Goal: Task Accomplishment & Management: Use online tool/utility

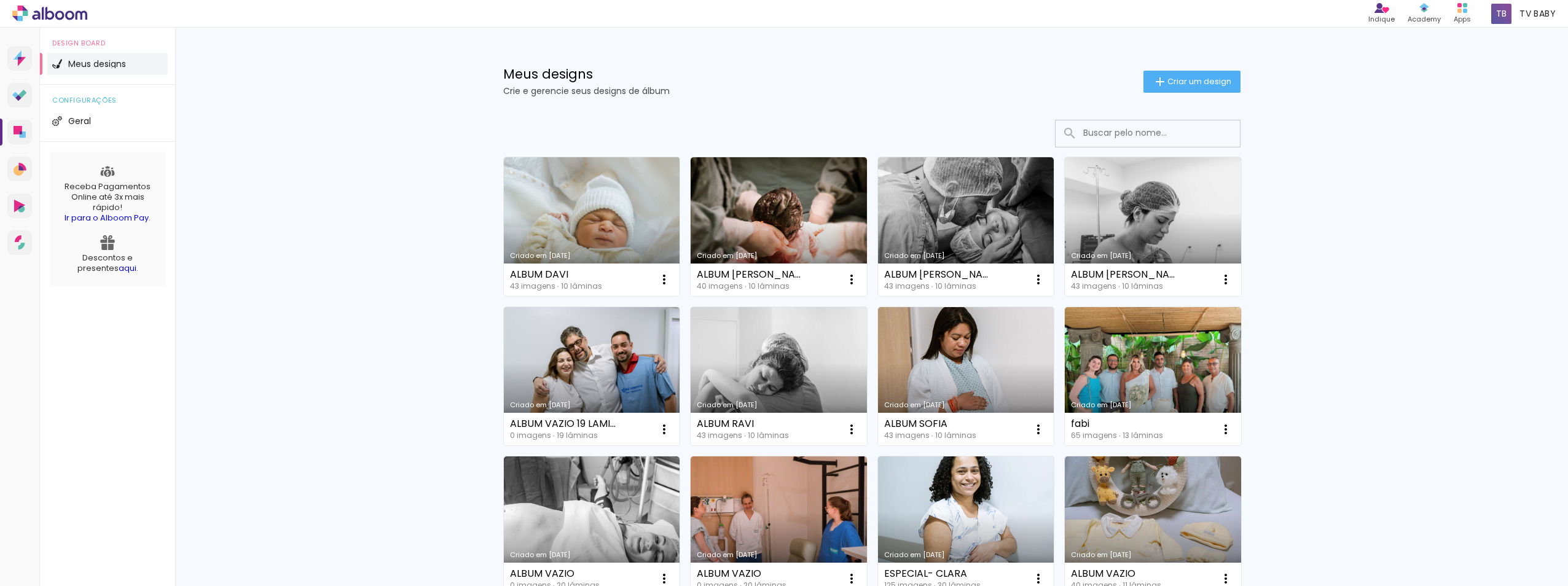
click at [579, 228] on link "Criado em [DATE]" at bounding box center [591, 226] width 176 height 139
click at [0, 0] on neon-animated-pages "Confirmar Cancelar" at bounding box center [0, 0] width 0 height 0
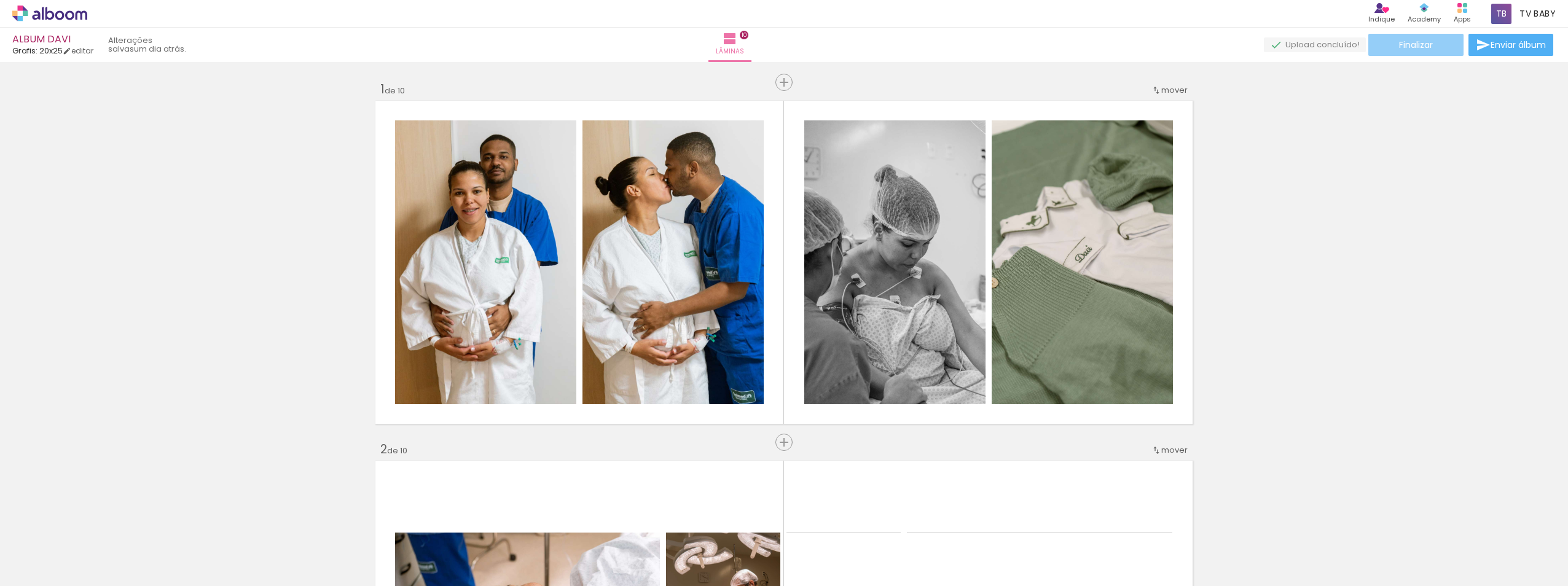
click at [1406, 46] on span "Finalizar" at bounding box center [1416, 45] width 34 height 8
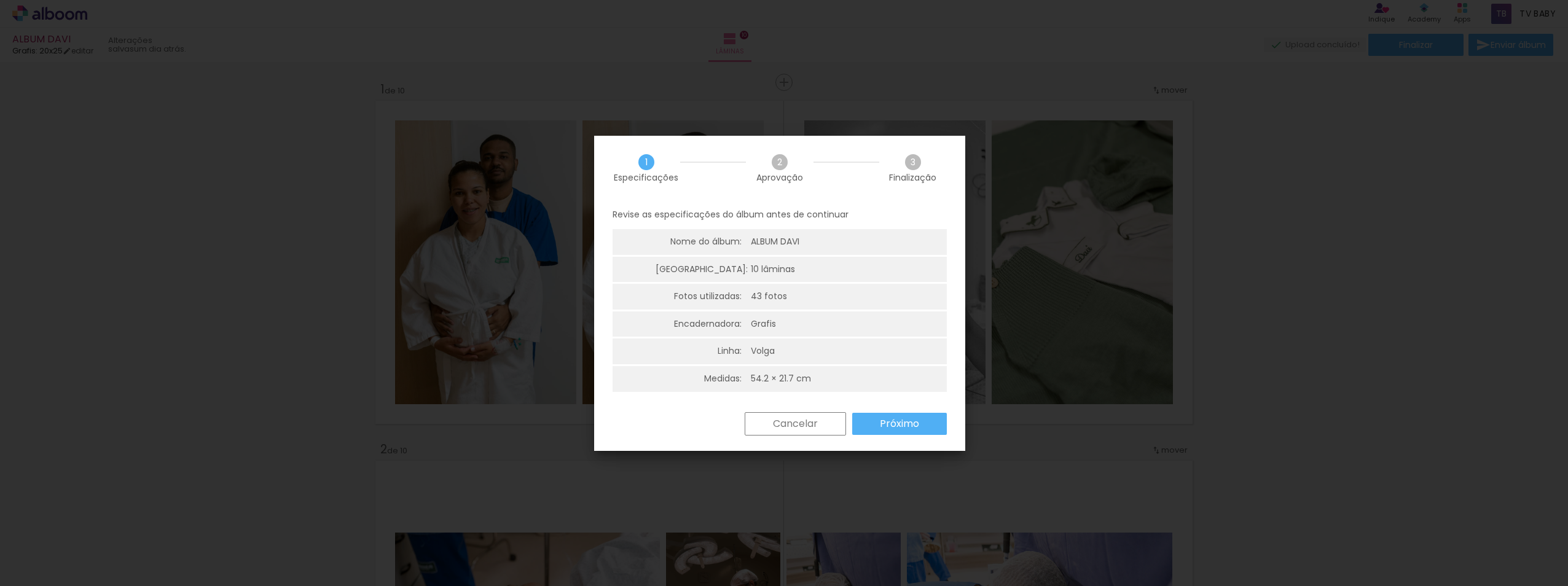
click at [899, 430] on paper-button "Próximo" at bounding box center [899, 424] width 95 height 22
click at [0, 0] on paper-button "Próximo" at bounding box center [0, 0] width 0 height 0
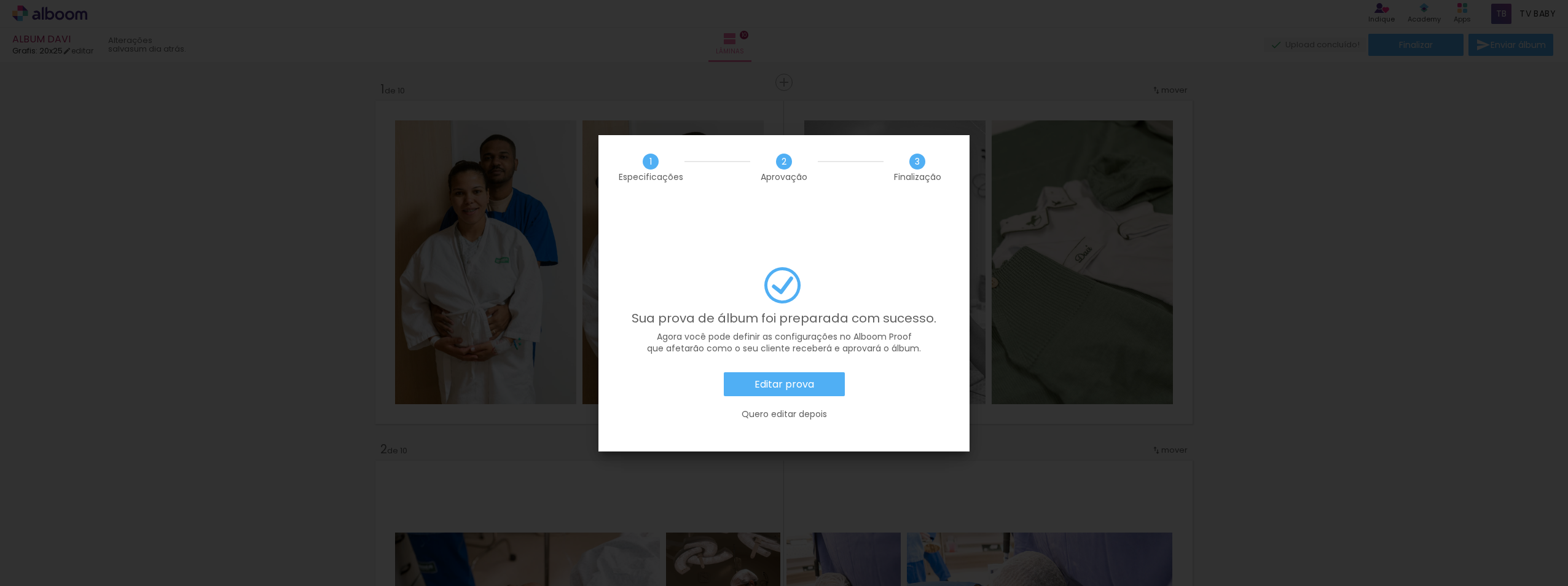
click at [0, 0] on slot "Quero editar depois" at bounding box center [0, 0] width 0 height 0
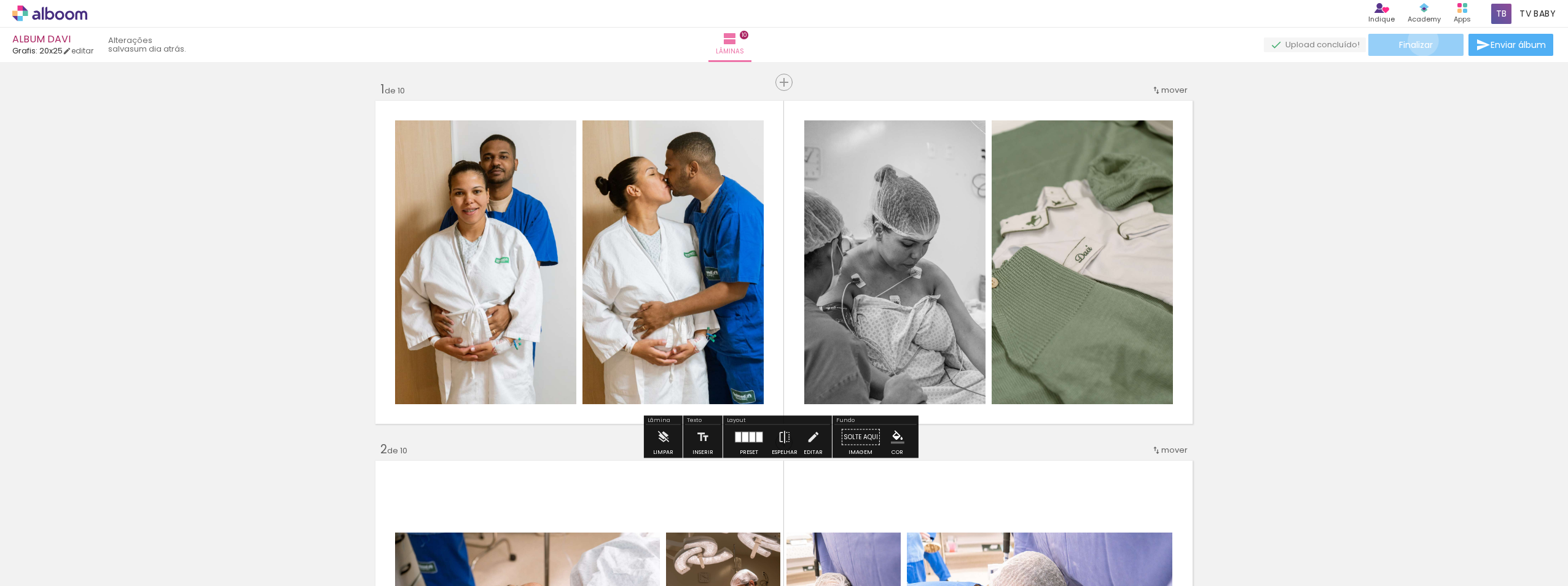
click at [1419, 41] on span "Finalizar" at bounding box center [1416, 45] width 34 height 8
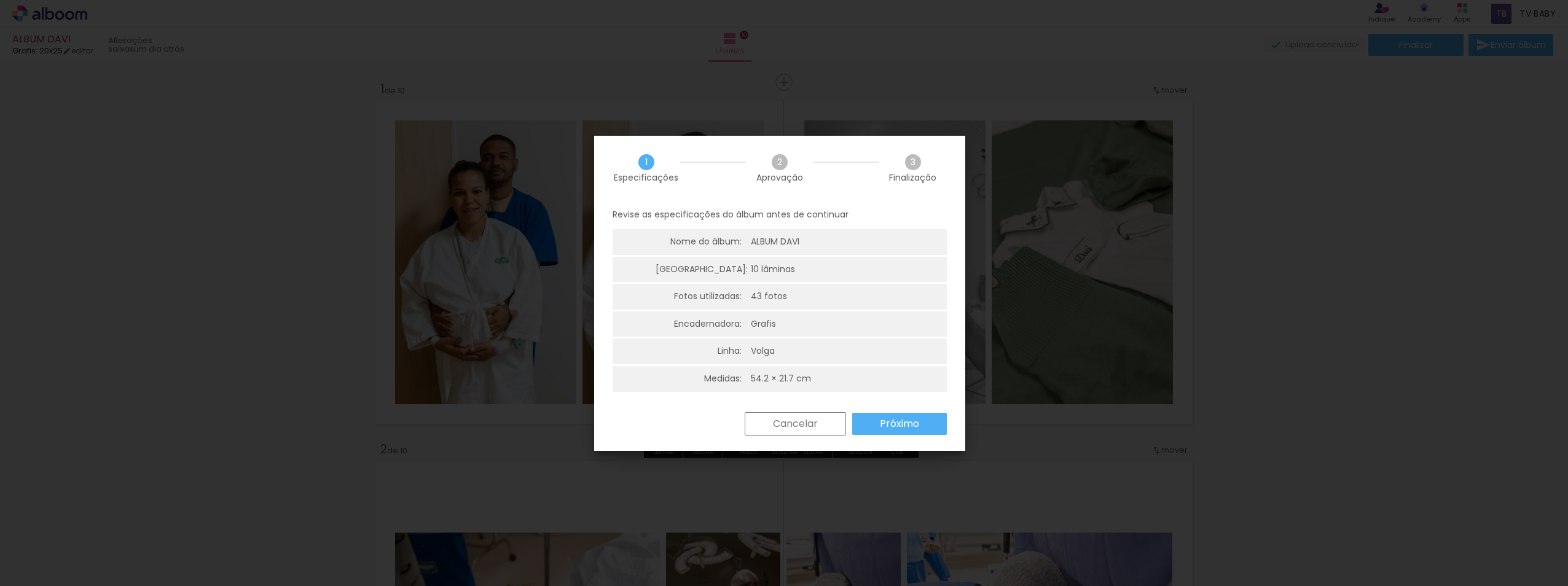
click at [0, 0] on slot "Próximo" at bounding box center [0, 0] width 0 height 0
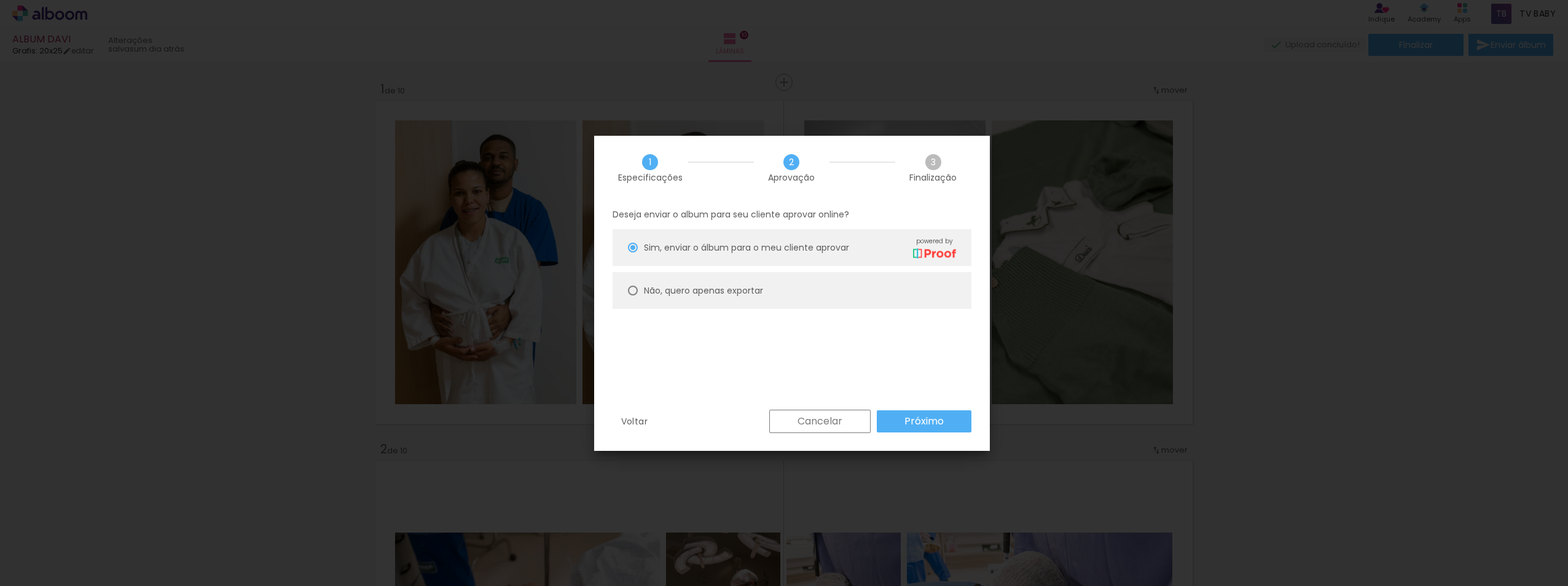
click at [0, 0] on slot "Não, quero apenas exportar" at bounding box center [0, 0] width 0 height 0
type paper-radio-button "on"
click at [0, 0] on slot "Próximo" at bounding box center [0, 0] width 0 height 0
type input "Alta, 300 DPI"
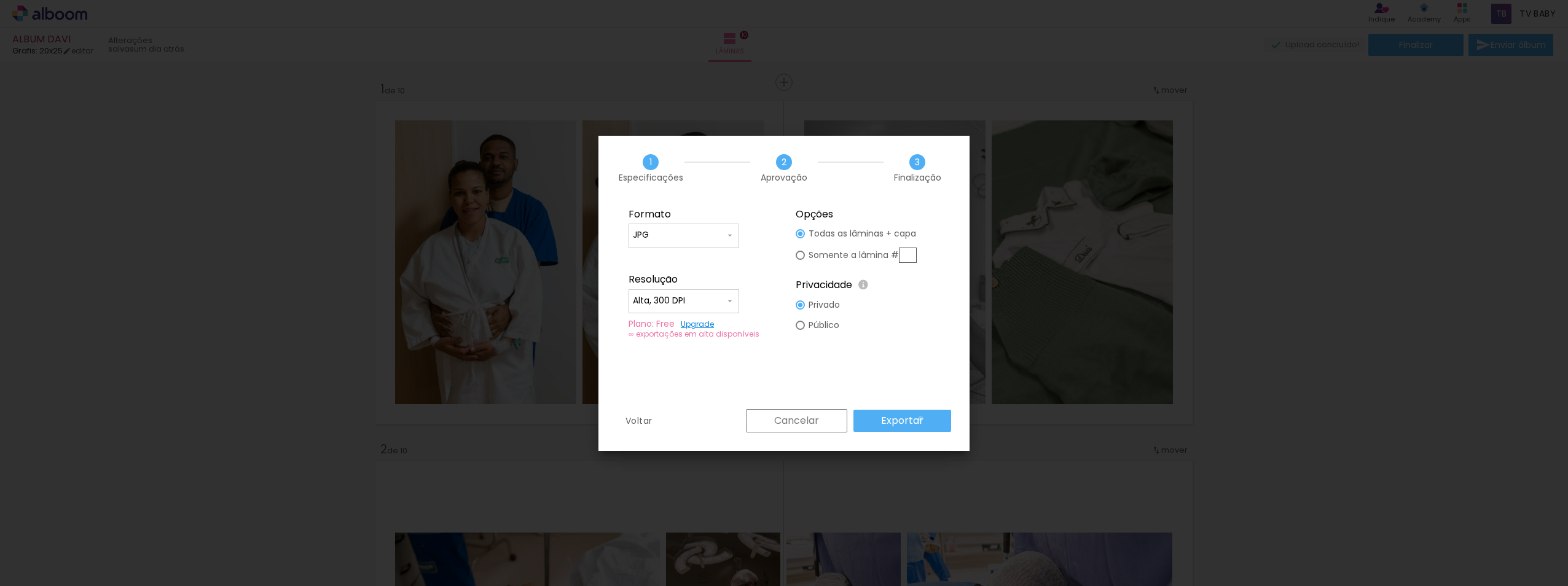
click at [0, 0] on slot "Exportar" at bounding box center [0, 0] width 0 height 0
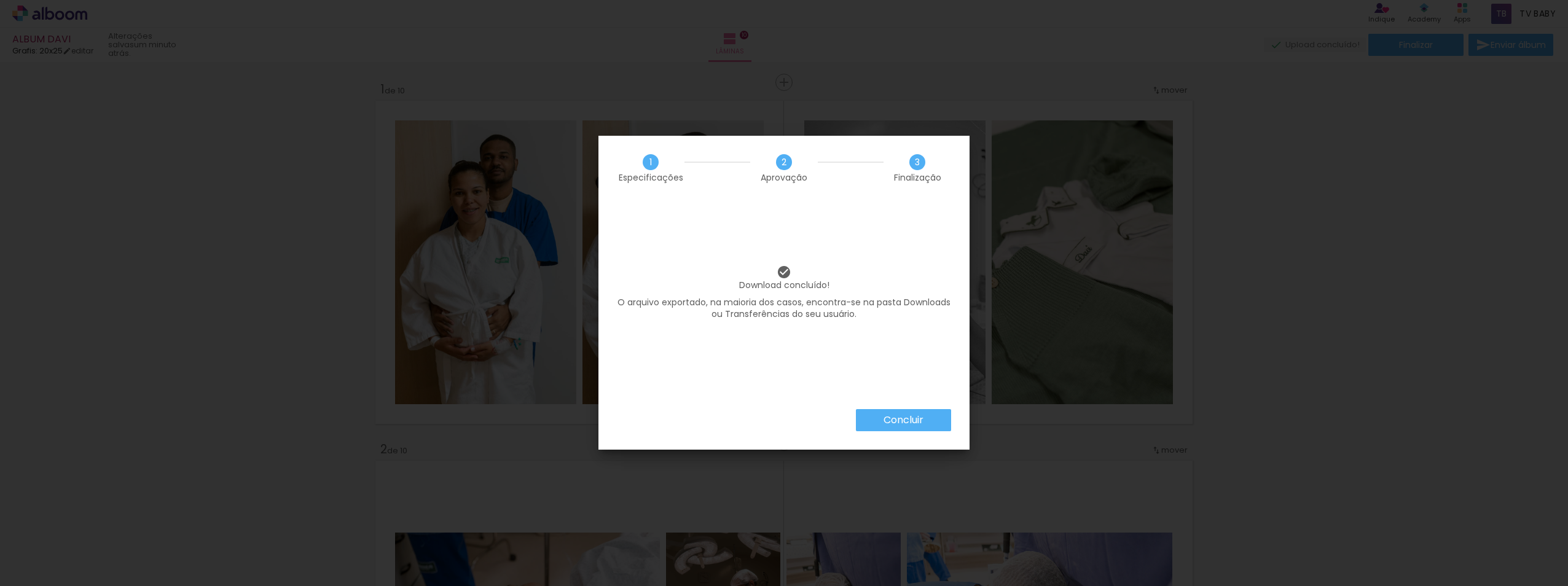
click at [927, 415] on paper-button "Concluir" at bounding box center [903, 420] width 95 height 22
